Goal: Task Accomplishment & Management: Use online tool/utility

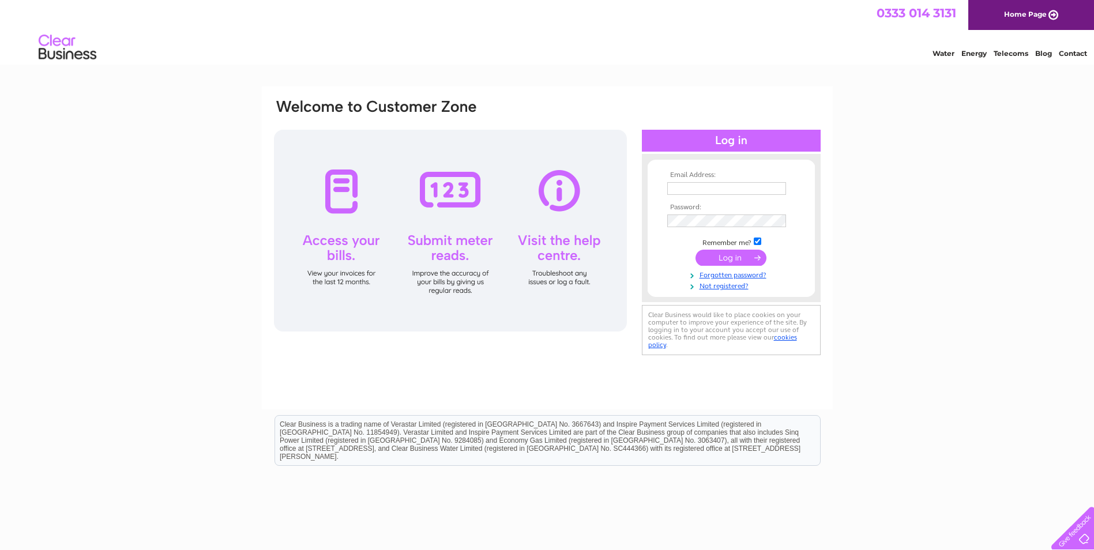
click at [703, 193] on input "text" at bounding box center [726, 188] width 119 height 13
type input "[PERSON_NAME][EMAIL_ADDRESS][DOMAIN_NAME]"
click at [695, 251] on input "submit" at bounding box center [730, 259] width 71 height 16
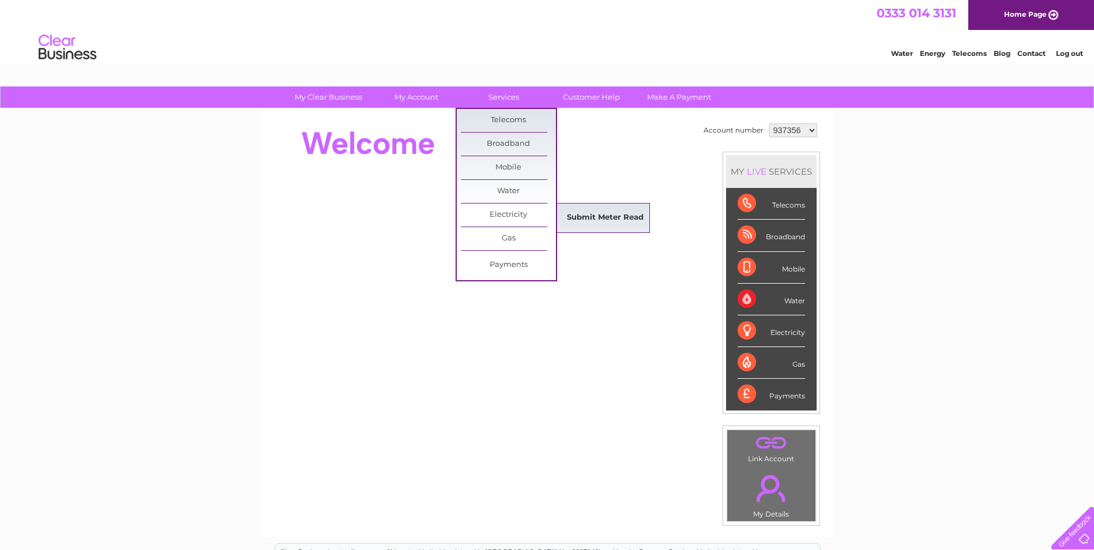
click at [619, 213] on link "Submit Meter Read" at bounding box center [604, 217] width 95 height 23
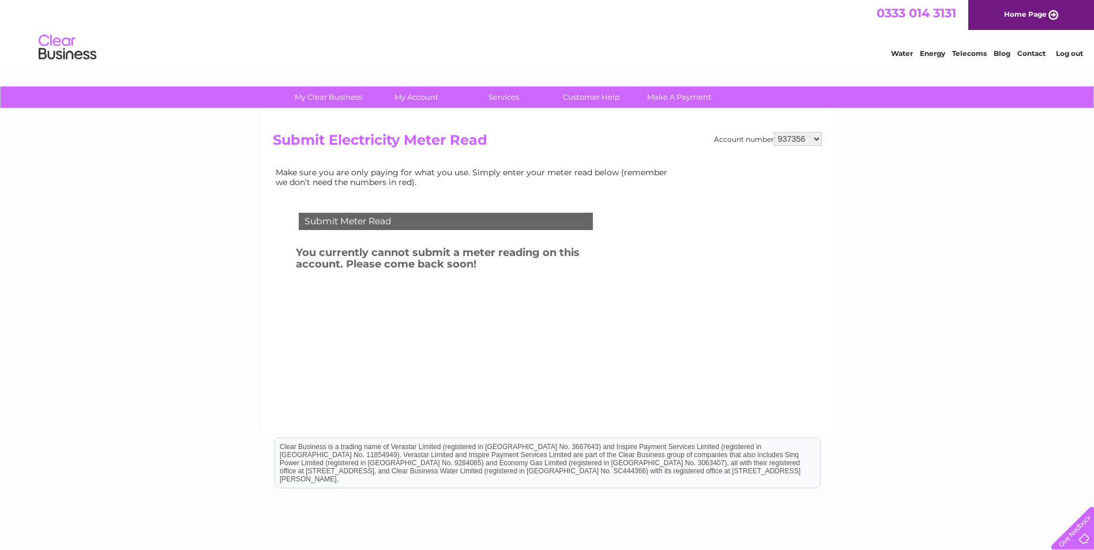
click at [816, 144] on select "937356 941571 1062179" at bounding box center [798, 139] width 48 height 14
select select "1062179"
click at [774, 132] on select "937356 941571 1062179" at bounding box center [798, 139] width 48 height 14
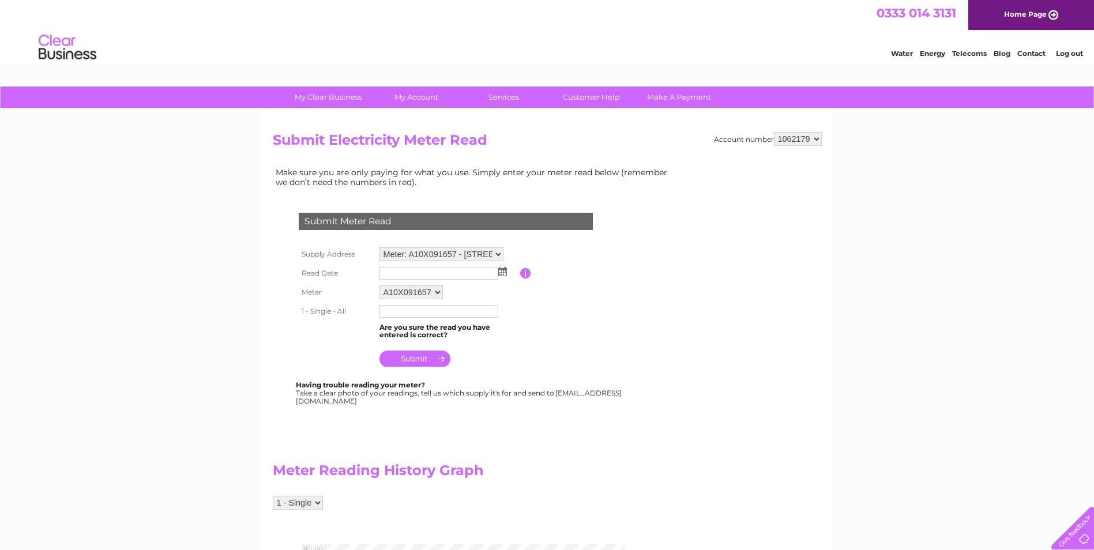
click at [498, 253] on select "Meter: A10X091657 - [STREET_ADDRESS]" at bounding box center [441, 254] width 124 height 14
click at [379, 247] on select "Meter: A10X091657 - [STREET_ADDRESS]" at bounding box center [441, 254] width 124 height 15
click at [419, 257] on select "Meter: A10X091657 - [STREET_ADDRESS]" at bounding box center [441, 254] width 124 height 15
click at [379, 247] on select "Meter: A10X091657 - [STREET_ADDRESS]" at bounding box center [441, 254] width 124 height 15
click at [504, 274] on img at bounding box center [502, 271] width 9 height 9
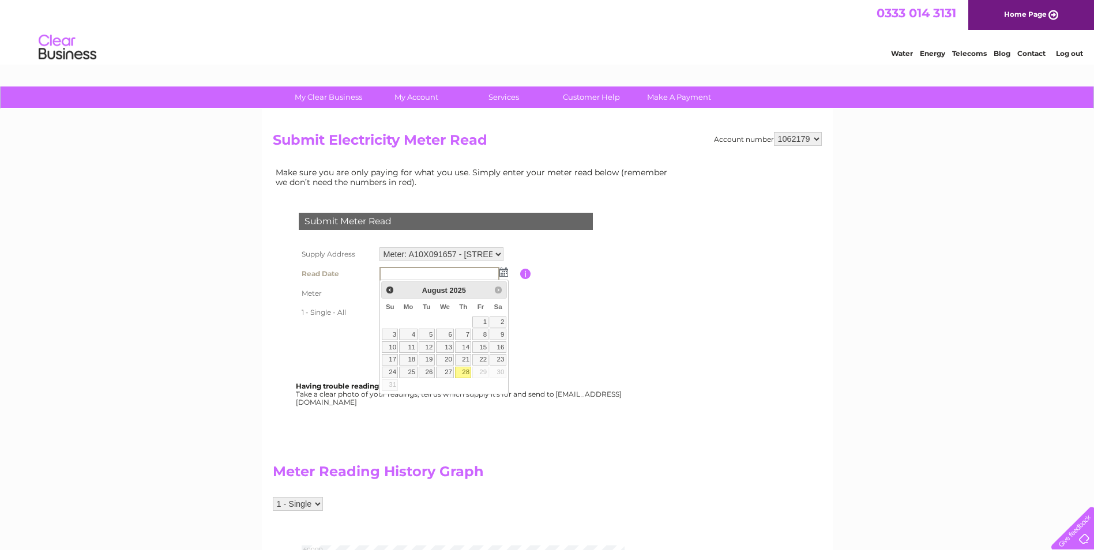
click at [852, 258] on div "My Clear Business Login Details My Details My Preferences Link Account My Accou…" at bounding box center [547, 545] width 1094 height 918
